Goal: Information Seeking & Learning: Understand process/instructions

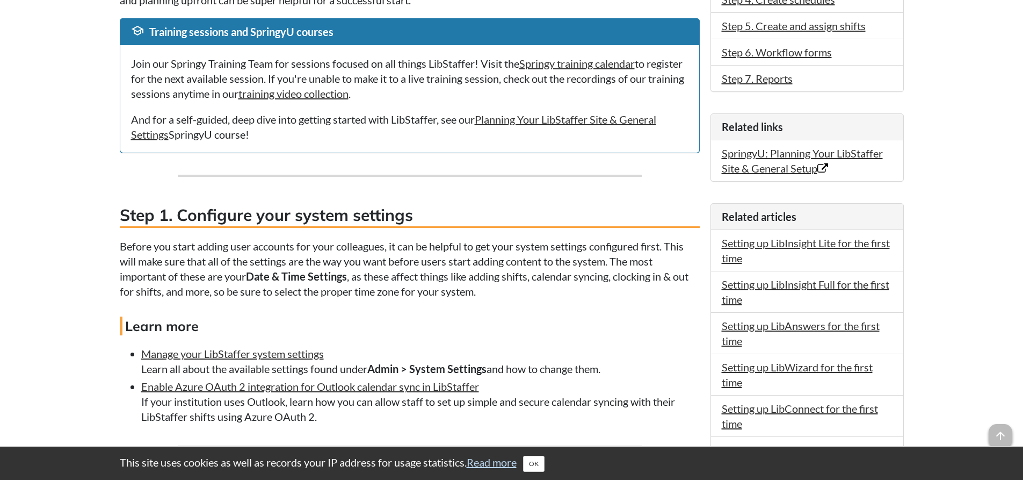
scroll to position [483, 0]
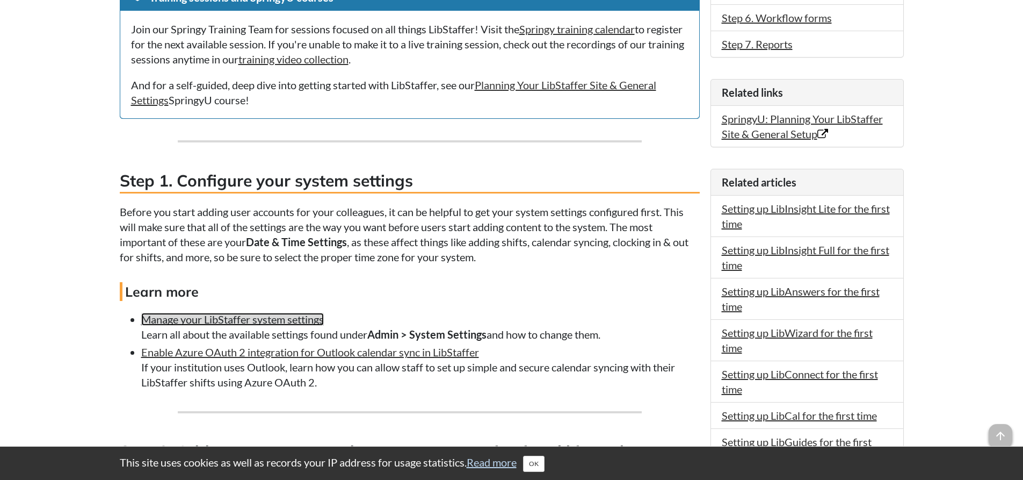
click at [264, 317] on link "Manage your LibStaffer system settings" at bounding box center [232, 319] width 183 height 13
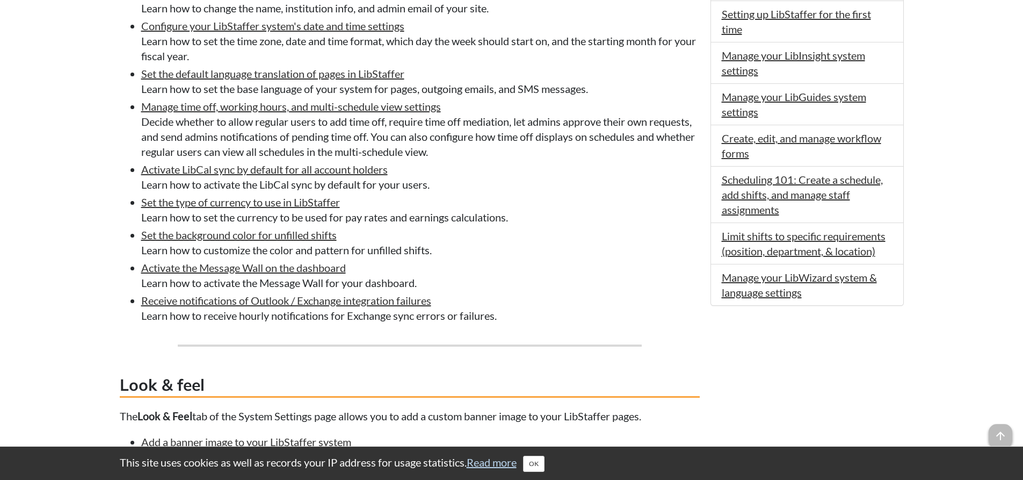
scroll to position [537, 0]
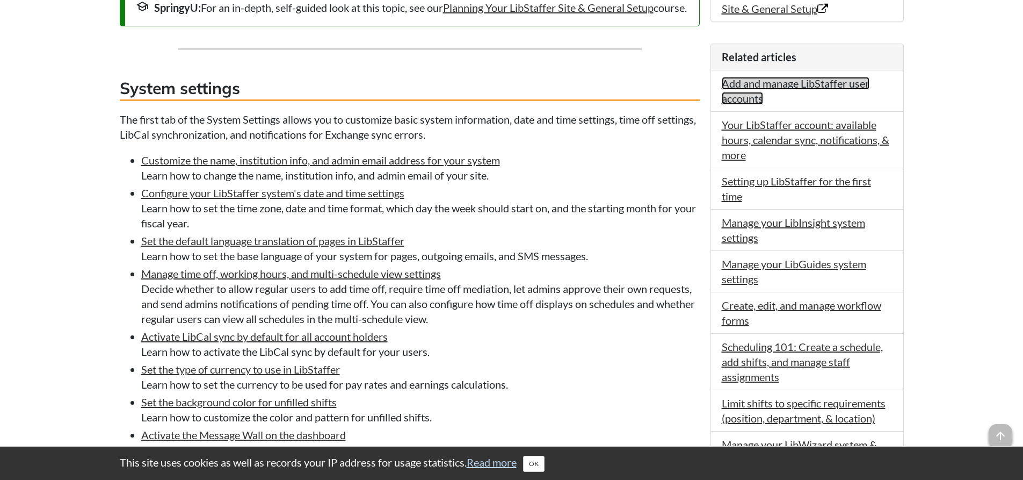
click at [765, 82] on link "Add and manage LibStaffer user accounts" at bounding box center [796, 91] width 148 height 28
